Goal: Check status: Check status

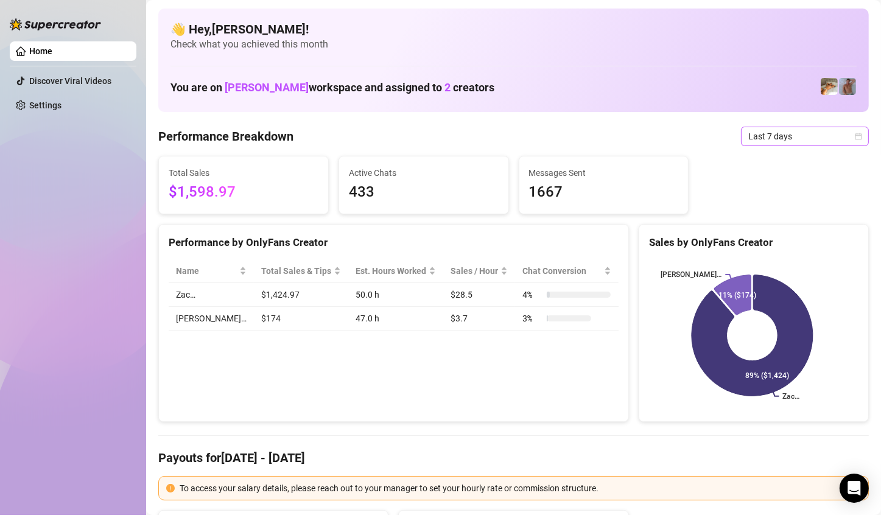
click at [825, 139] on span "Last 7 days" at bounding box center [804, 136] width 113 height 18
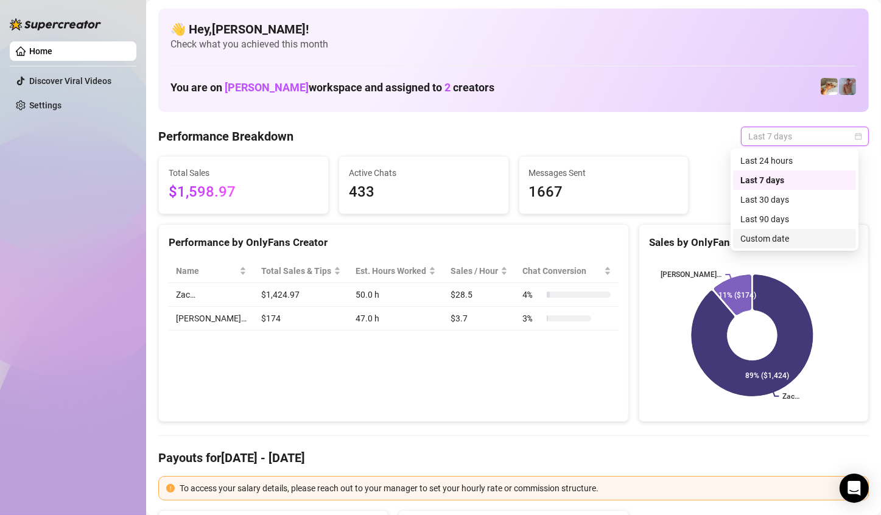
click at [765, 238] on div "Custom date" at bounding box center [795, 238] width 108 height 13
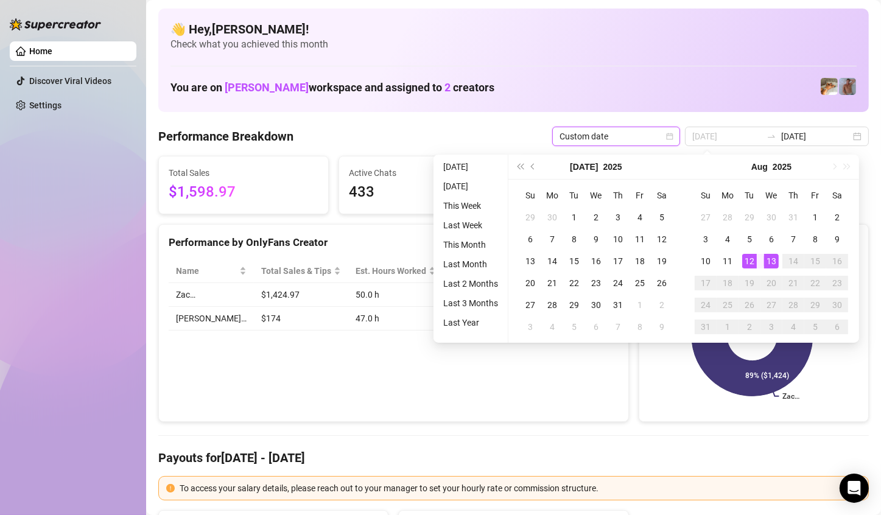
type input "[DATE]"
click at [767, 261] on div "13" at bounding box center [771, 261] width 15 height 15
click at [768, 260] on rect at bounding box center [752, 335] width 206 height 152
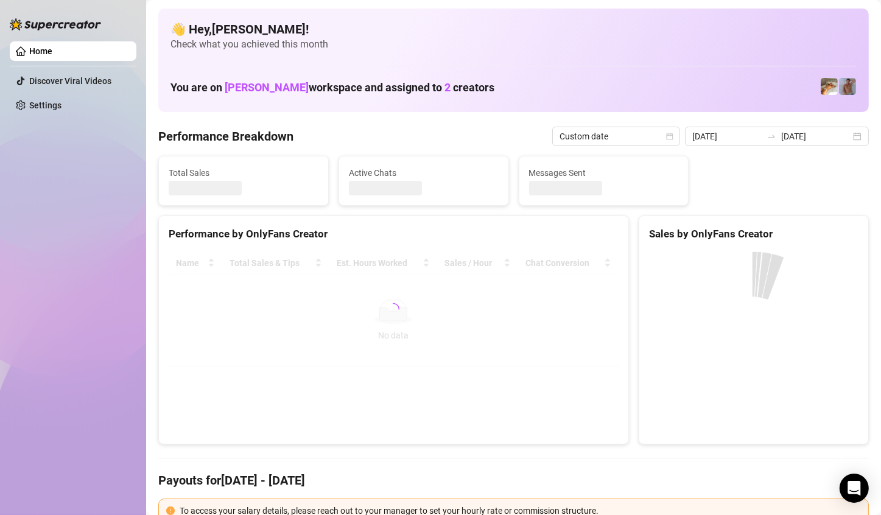
type input "[DATE]"
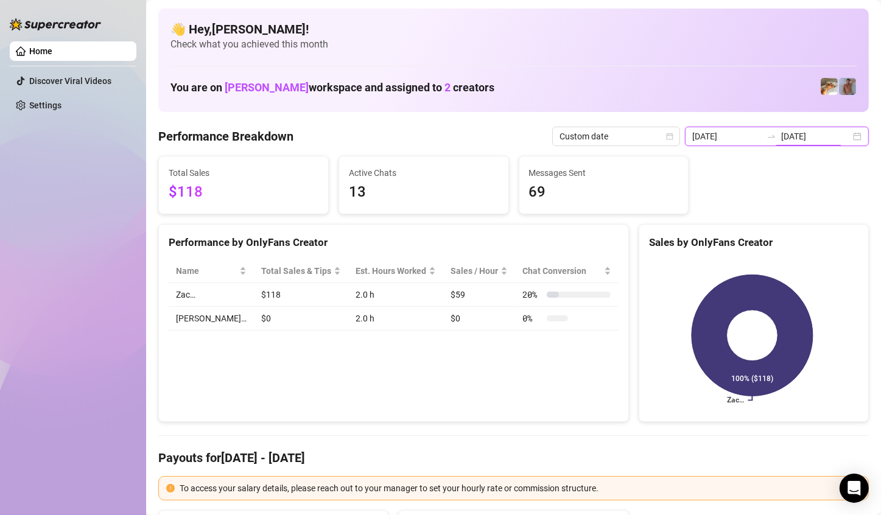
click at [798, 136] on input "[DATE]" at bounding box center [815, 136] width 69 height 13
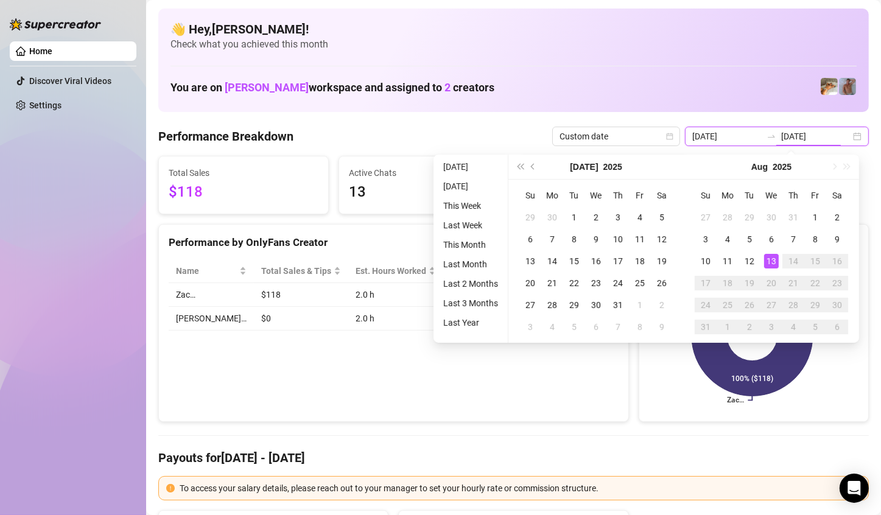
click at [837, 139] on input "[DATE]" at bounding box center [815, 136] width 69 height 13
type input "2025-08-12"
click at [747, 256] on div "12" at bounding box center [749, 261] width 15 height 15
click at [747, 256] on div "Zac… 100% ($118)" at bounding box center [753, 336] width 229 height 172
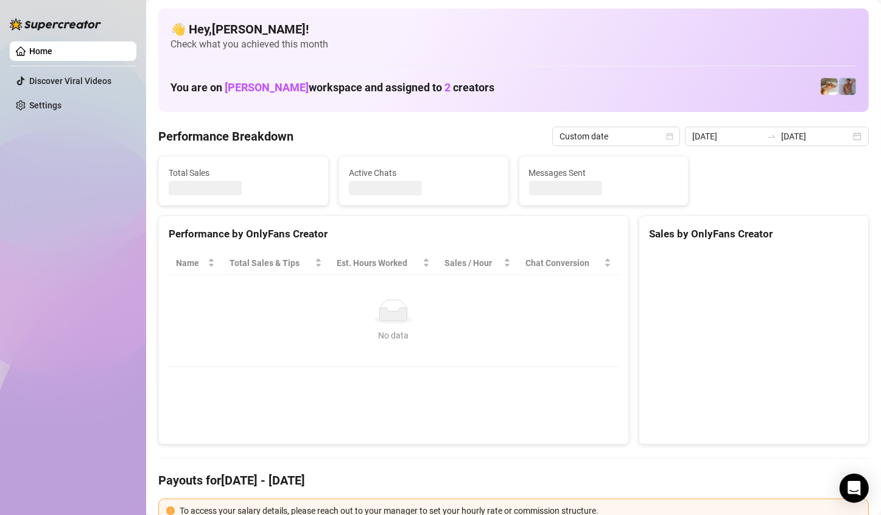
click at [747, 256] on canvas at bounding box center [752, 343] width 206 height 183
type input "2025-08-12"
click at [747, 256] on canvas at bounding box center [752, 343] width 206 height 183
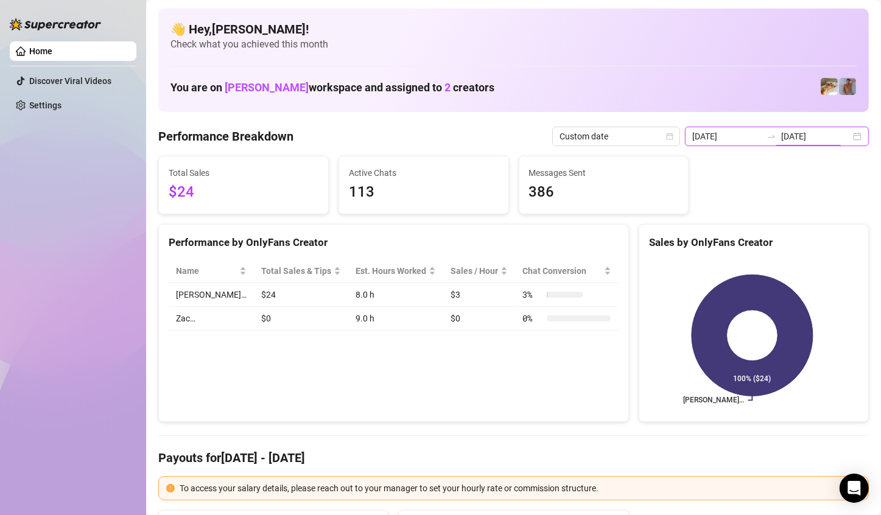
click at [837, 132] on input "2025-08-12" at bounding box center [815, 136] width 69 height 13
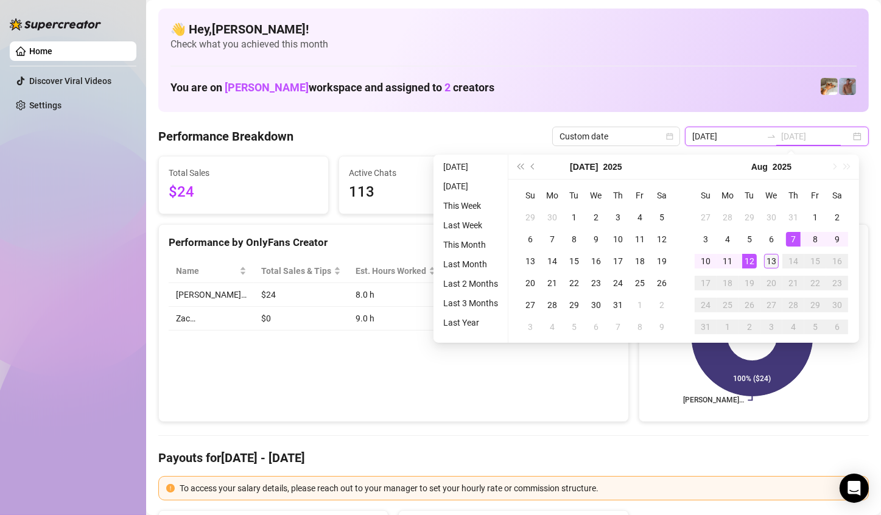
type input "[DATE]"
click at [771, 261] on div "13" at bounding box center [771, 261] width 15 height 15
click at [771, 261] on rect at bounding box center [752, 335] width 206 height 152
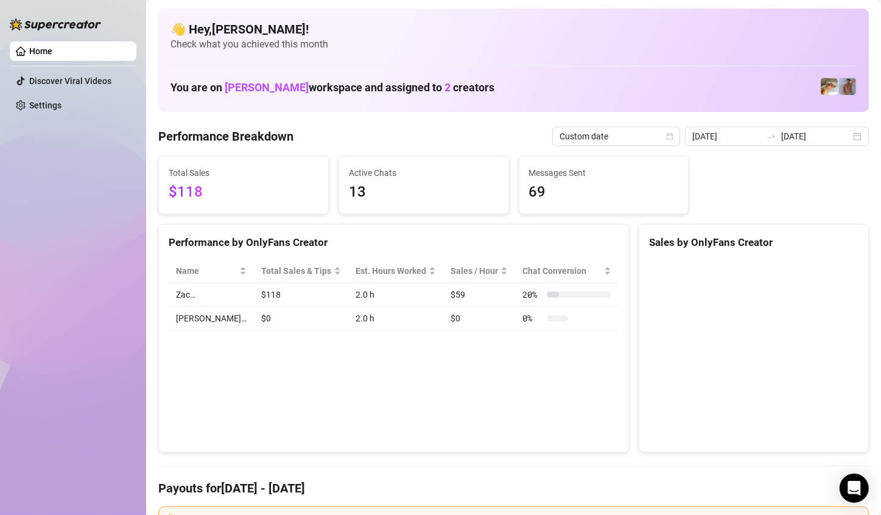
type input "[DATE]"
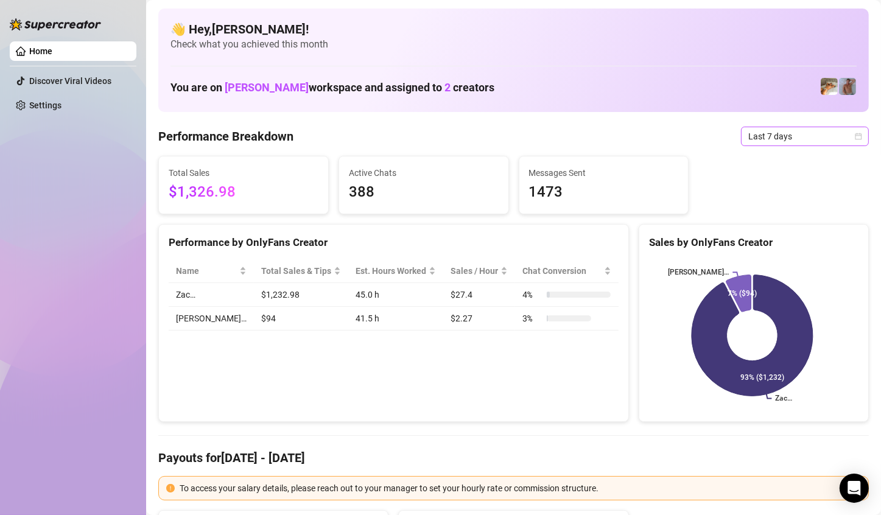
click at [838, 141] on span "Last 7 days" at bounding box center [804, 136] width 113 height 18
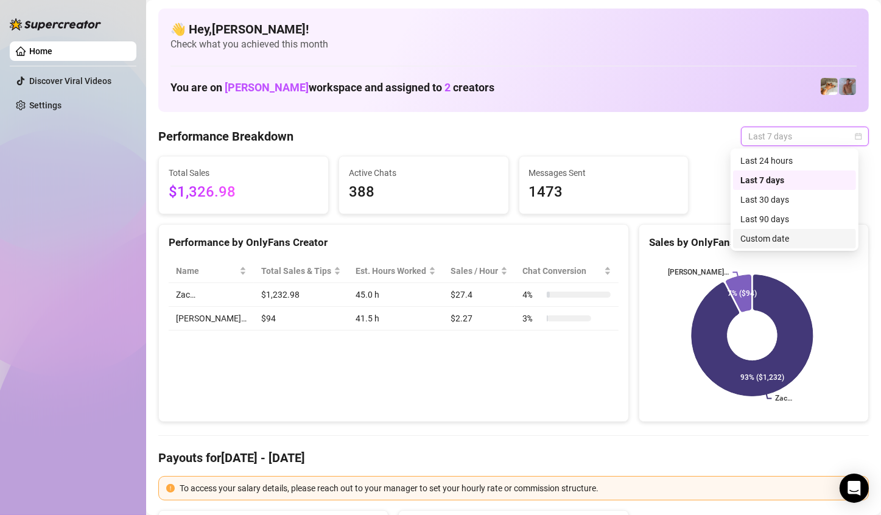
click at [783, 238] on div "Custom date" at bounding box center [795, 238] width 108 height 13
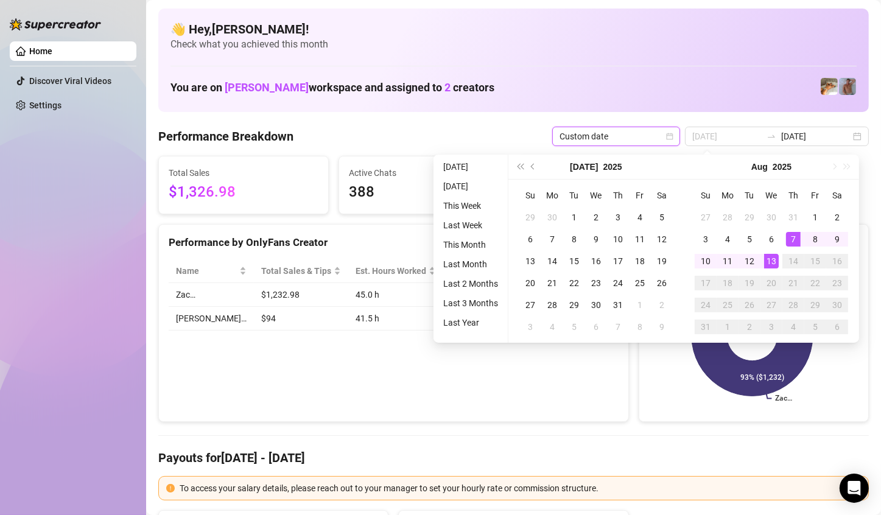
type input "[DATE]"
click at [775, 259] on div "13" at bounding box center [771, 261] width 15 height 15
click at [774, 259] on div "13" at bounding box center [771, 261] width 15 height 15
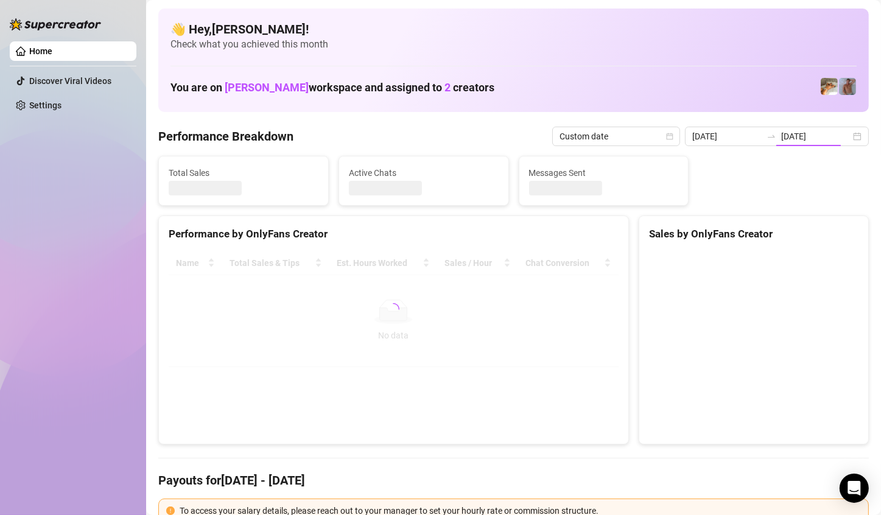
type input "[DATE]"
